Goal: Find specific page/section

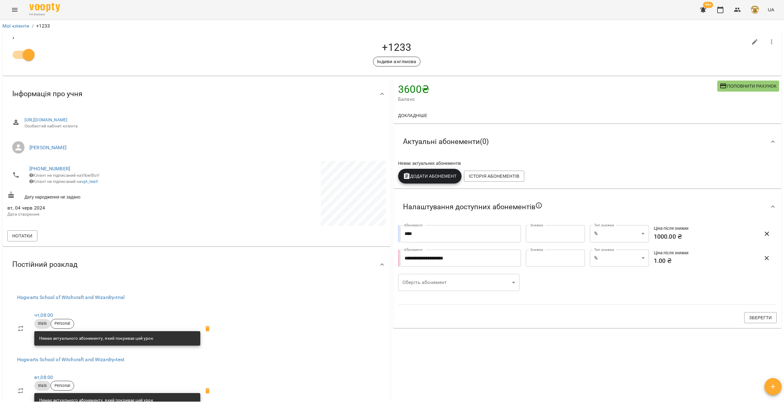
click at [16, 7] on icon "Menu" at bounding box center [14, 9] width 7 height 7
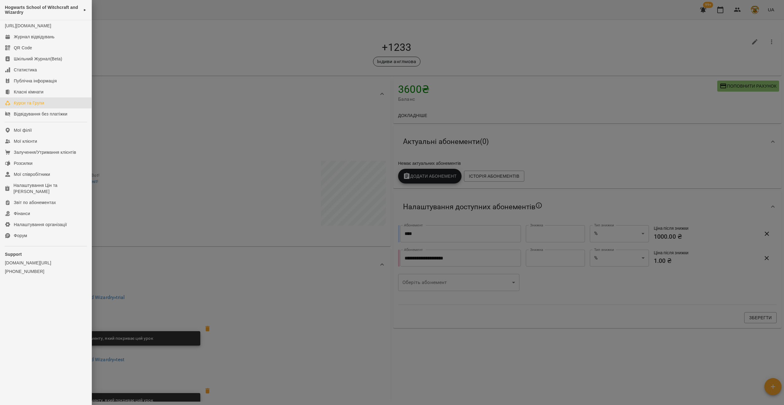
click at [32, 106] on div "Курси та Групи" at bounding box center [29, 103] width 30 height 6
